Goal: Task Accomplishment & Management: Manage account settings

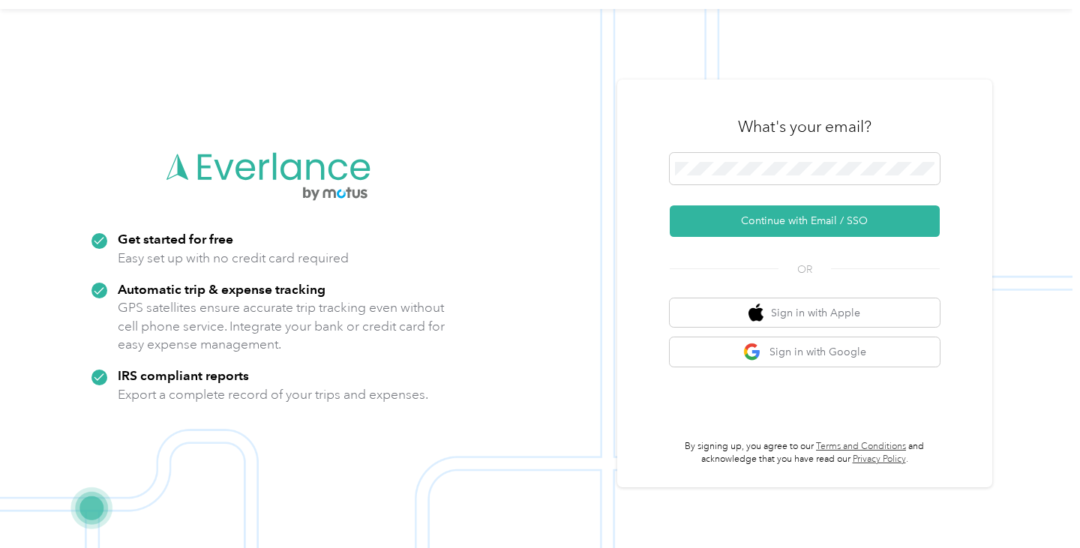
scroll to position [48, 0]
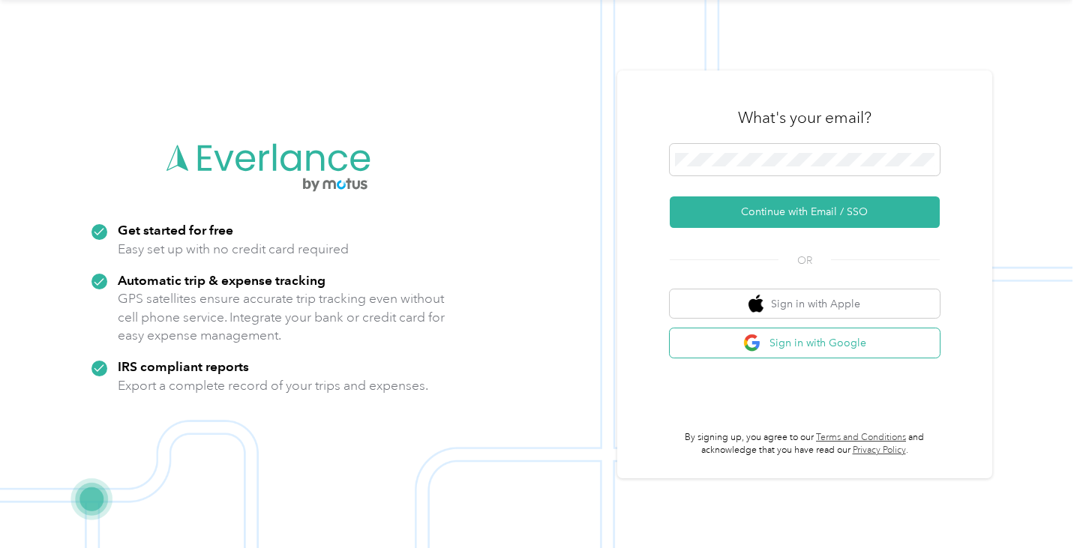
click at [715, 341] on button "Sign in with Google" at bounding box center [805, 342] width 270 height 29
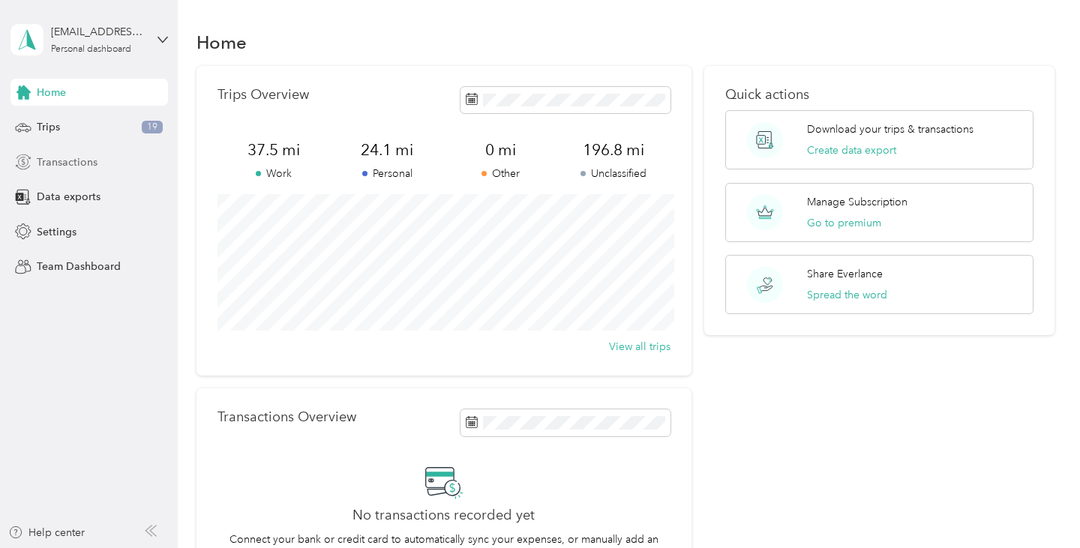
click at [126, 166] on div "Transactions" at bounding box center [88, 161] width 157 height 27
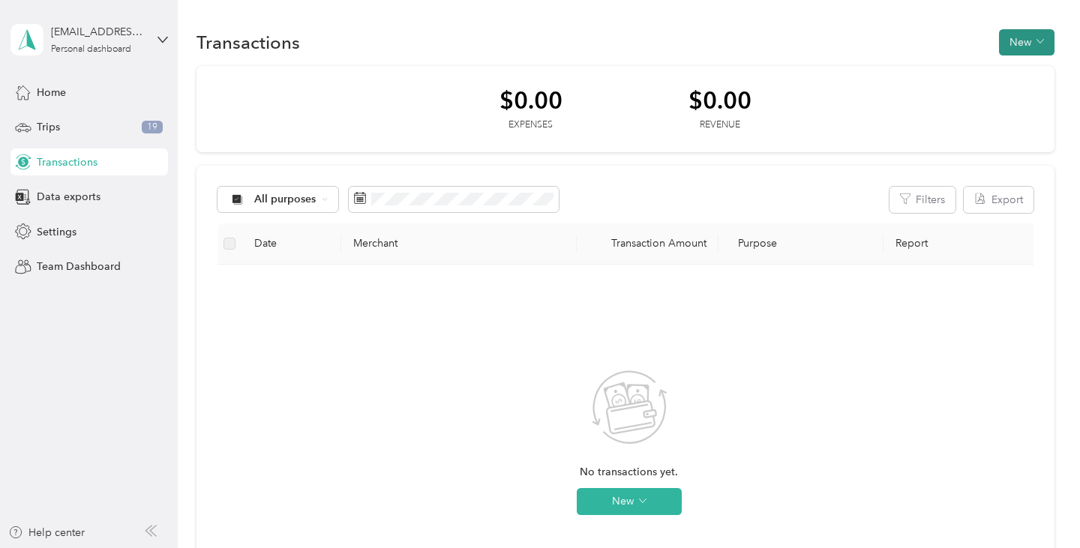
click at [1033, 34] on button "New" at bounding box center [1026, 42] width 55 height 26
click at [1028, 73] on span "Expense" at bounding box center [1030, 71] width 40 height 16
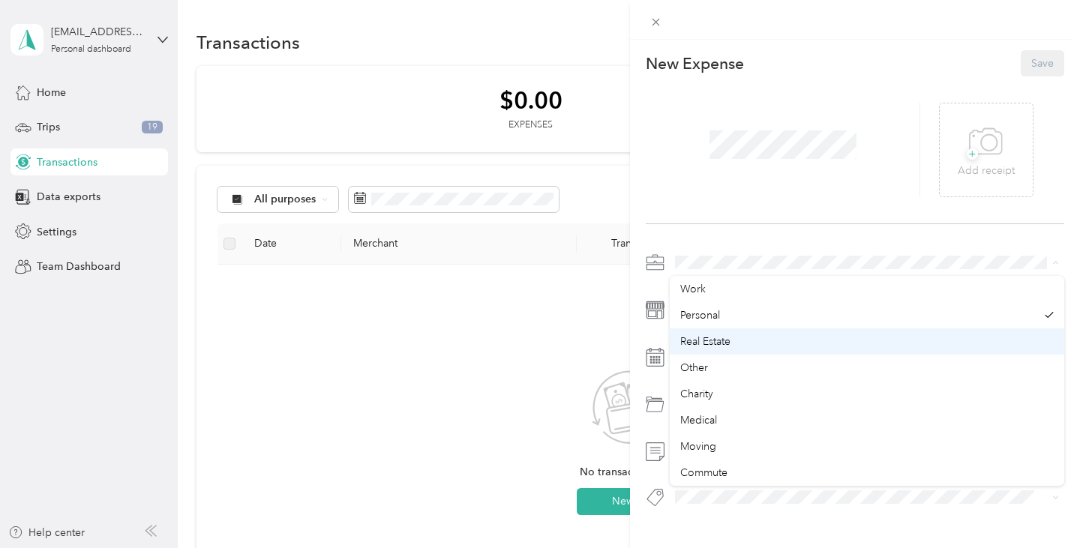
click at [715, 338] on span "Real Estate" at bounding box center [705, 341] width 50 height 13
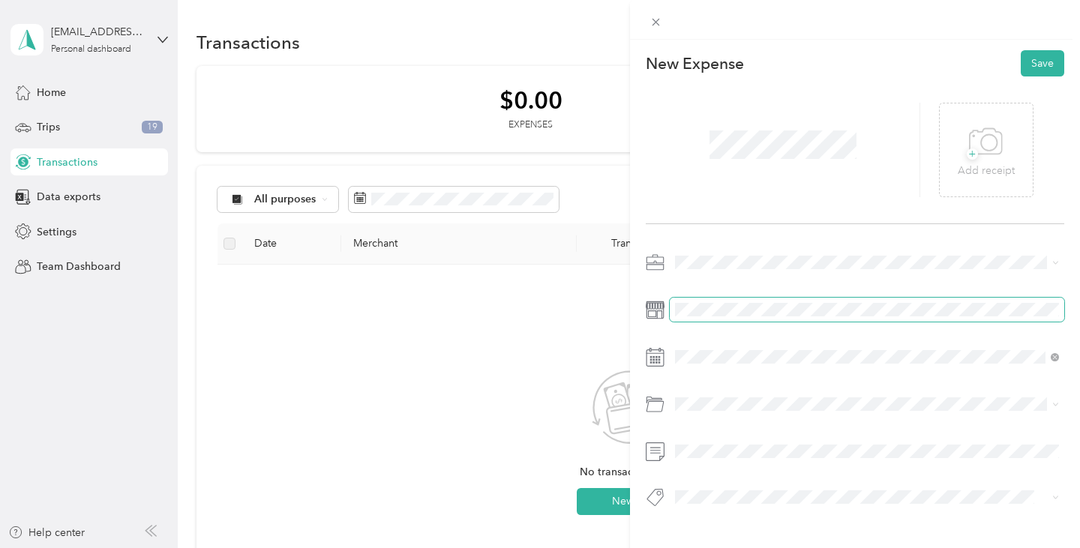
click at [708, 316] on span at bounding box center [867, 310] width 394 height 24
click at [474, 360] on div "This expense cannot be edited because it is either under review, approved, or p…" at bounding box center [540, 274] width 1080 height 548
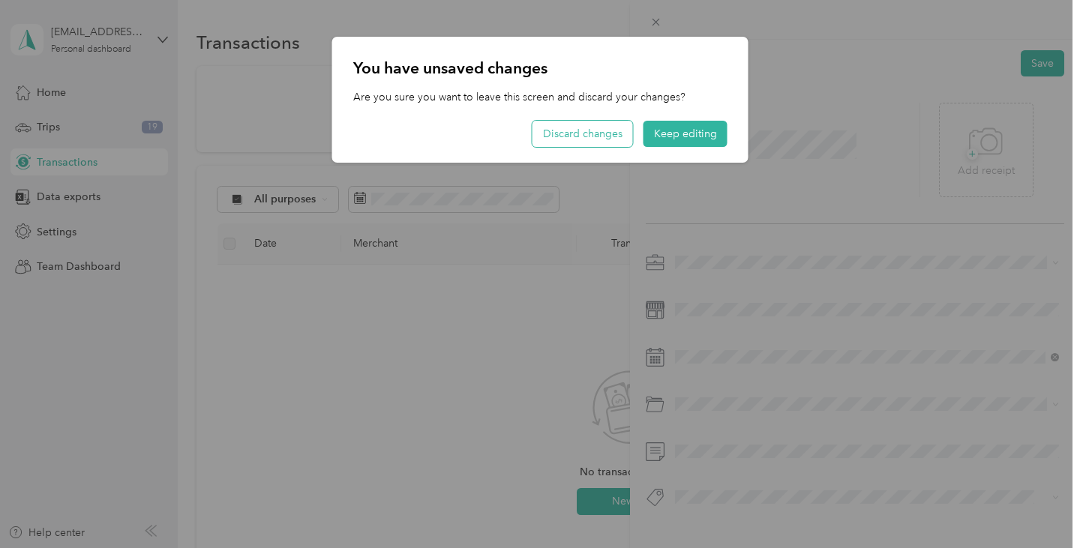
click at [604, 140] on button "Discard changes" at bounding box center [582, 134] width 100 height 26
